Goal: Find specific page/section: Find specific page/section

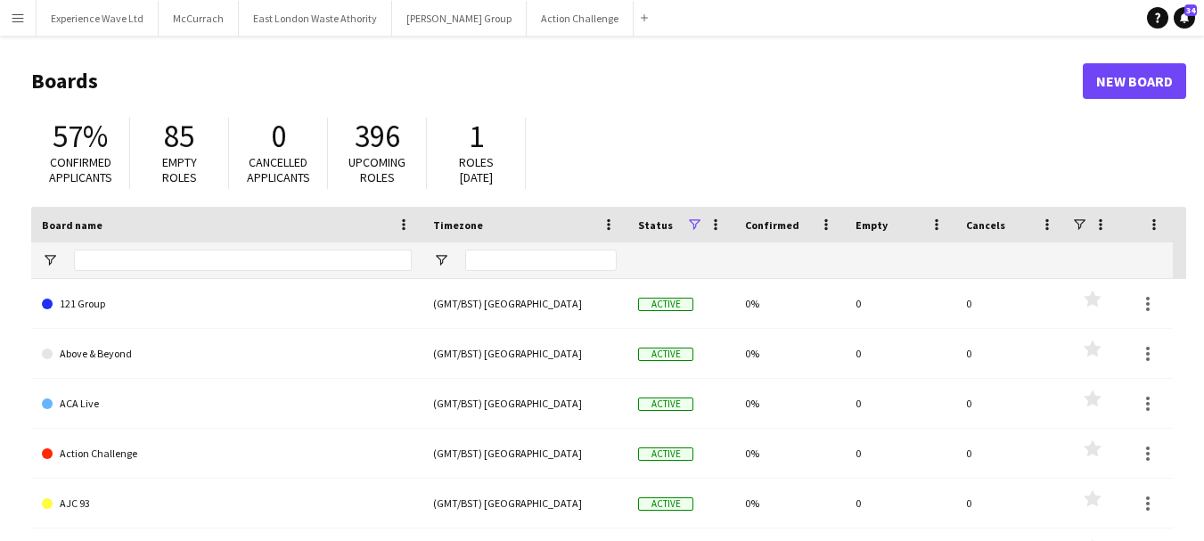
click at [18, 14] on app-icon "Menu" at bounding box center [18, 18] width 14 height 14
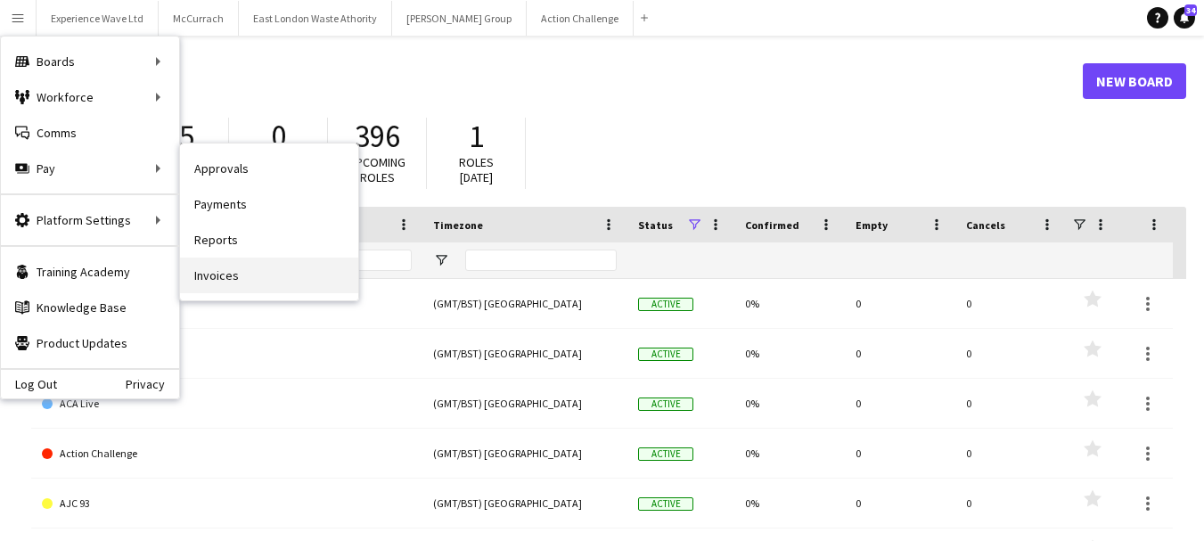
click at [217, 273] on link "Invoices" at bounding box center [269, 276] width 178 height 36
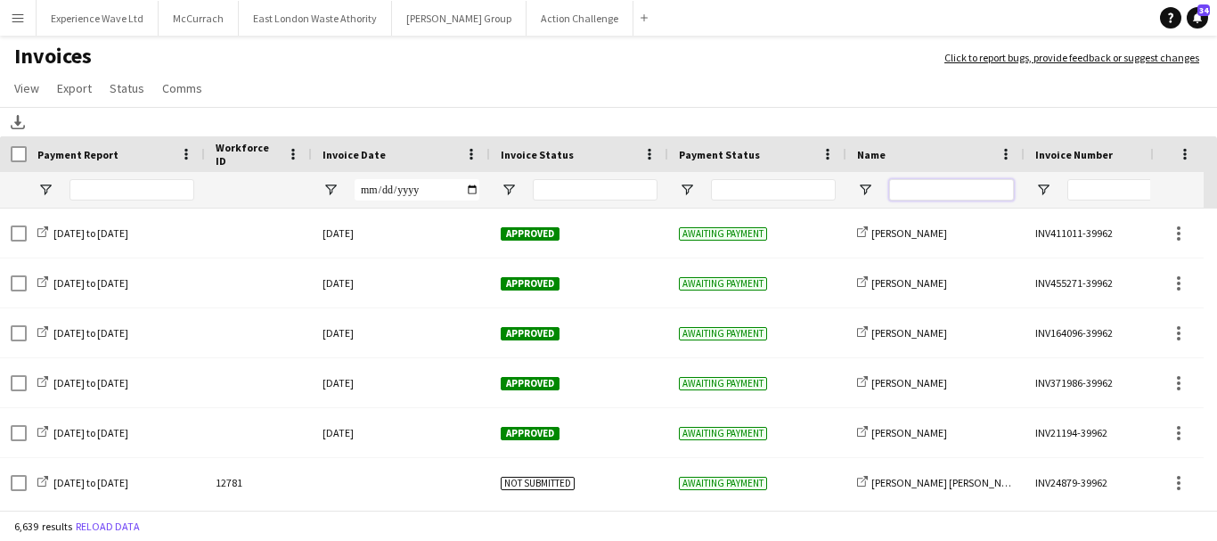
click at [936, 183] on input "Name Filter Input" at bounding box center [951, 189] width 125 height 21
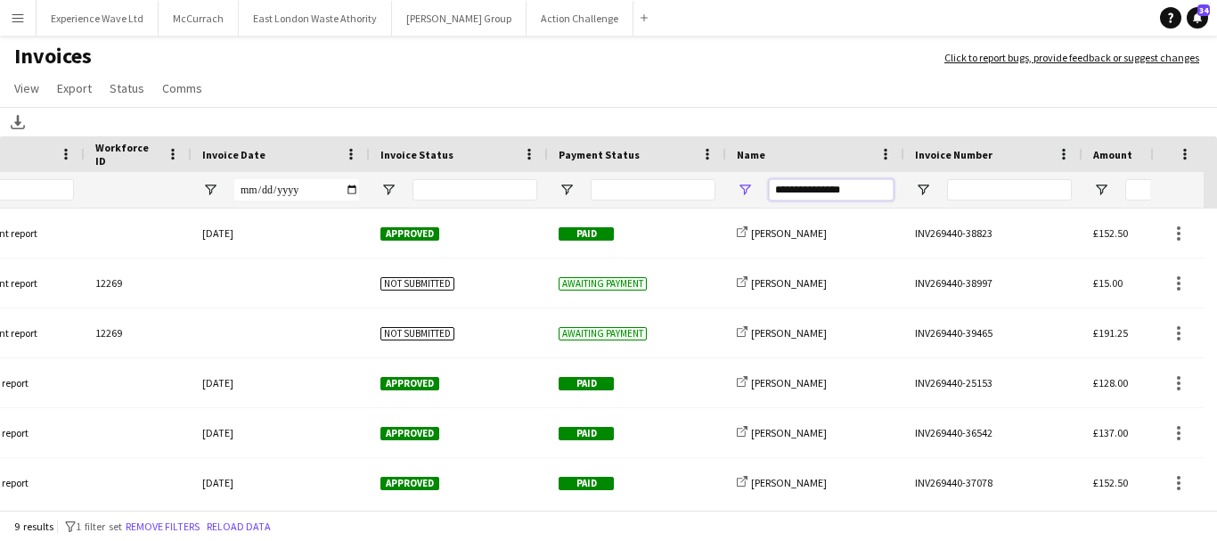
scroll to position [0, 52]
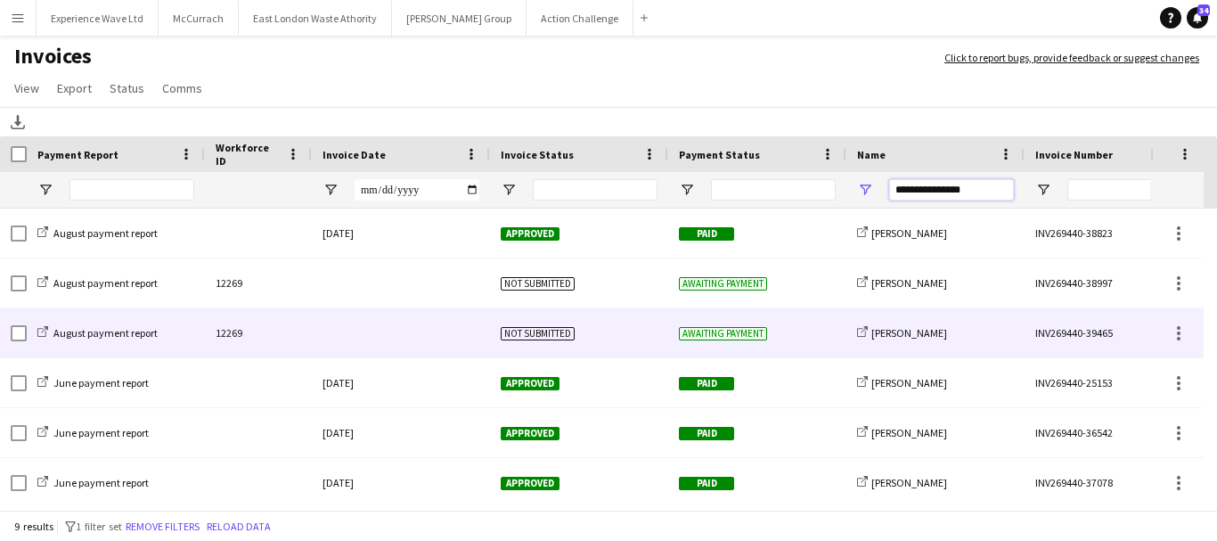
type input "**********"
click at [230, 331] on div "12269" at bounding box center [258, 332] width 107 height 49
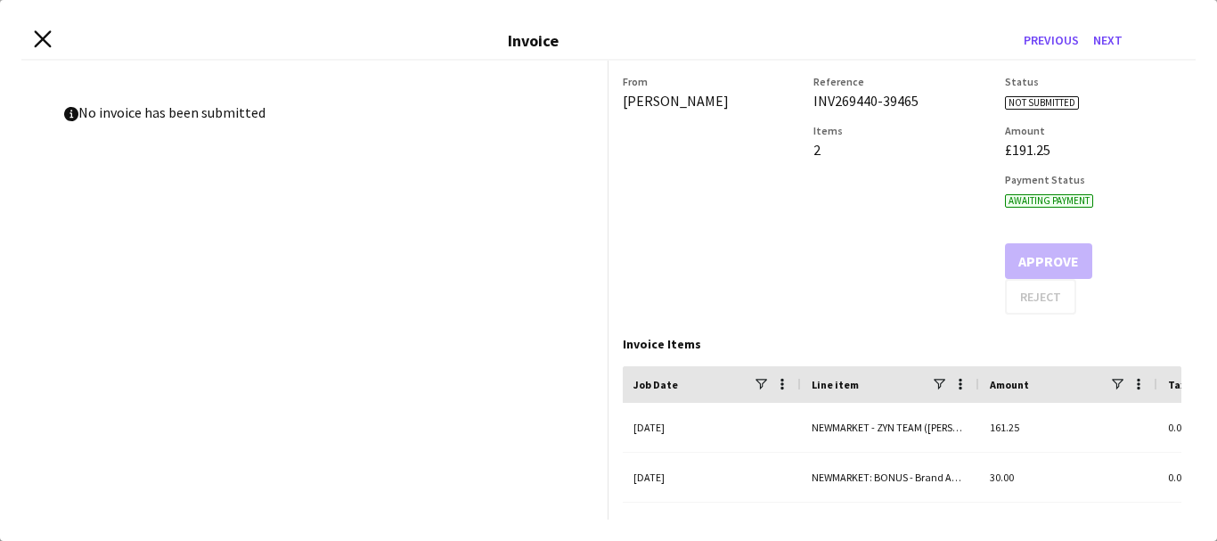
click at [44, 45] on icon "Close invoice dialog" at bounding box center [42, 38] width 17 height 17
